Goal: Task Accomplishment & Management: Understand process/instructions

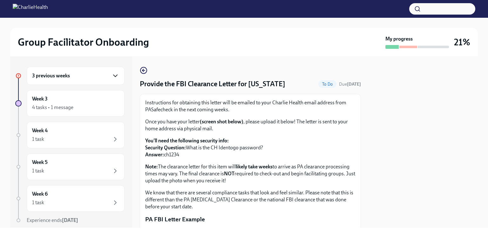
click at [112, 77] on icon "button" at bounding box center [116, 76] width 8 height 8
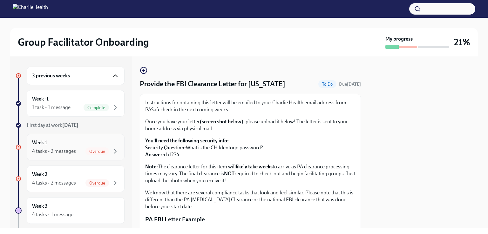
click at [100, 140] on div "Week 1 4 tasks • 2 messages Overdue" at bounding box center [75, 147] width 87 height 16
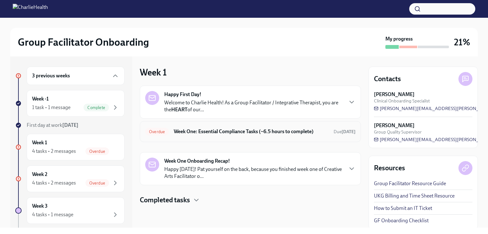
click at [318, 132] on h6 "Week One: Essential Compliance Tasks (~6.5 hours to complete)" at bounding box center [251, 131] width 155 height 7
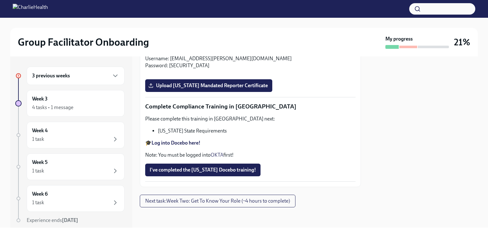
scroll to position [1201, 0]
drag, startPoint x: 233, startPoint y: 83, endPoint x: 341, endPoint y: 82, distance: 107.7
click at [341, 43] on p "Please complete the Relias course titled "Mandatory [MEDICAL_DATA] Reporting in…" at bounding box center [250, 36] width 210 height 14
copy p "Mandatory [MEDICAL_DATA] Reporting in [US_STATE]"
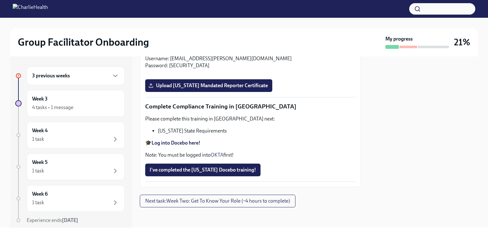
copy p "Mandatory [MEDICAL_DATA] Reporting in [US_STATE]"
click at [183, 55] on strong "Log into Relias here" at bounding box center [173, 52] width 43 height 6
